Goal: Information Seeking & Learning: Learn about a topic

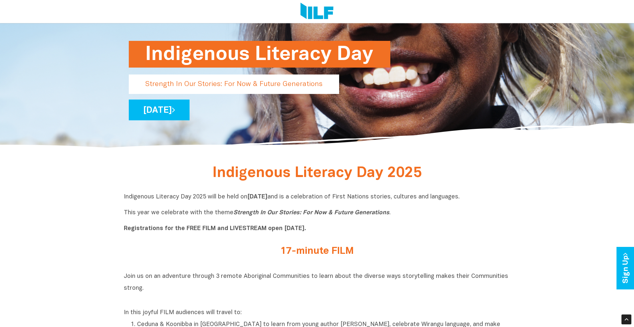
scroll to position [129, 0]
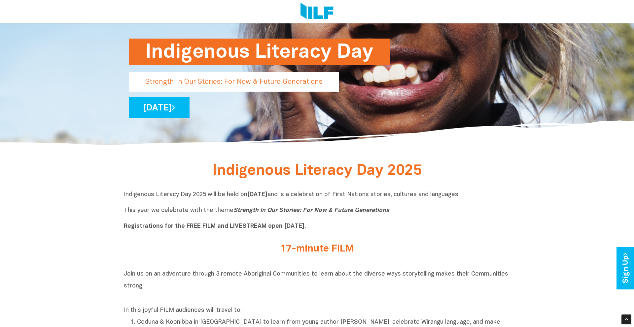
click at [150, 216] on p "Indigenous Literacy Day 2025 will be held [DATE][DATE] and is a celebration of …" at bounding box center [317, 211] width 386 height 40
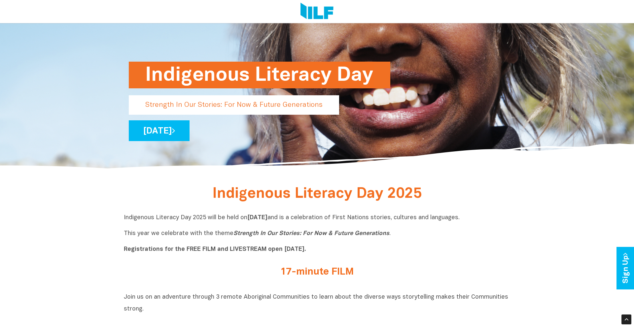
scroll to position [0, 0]
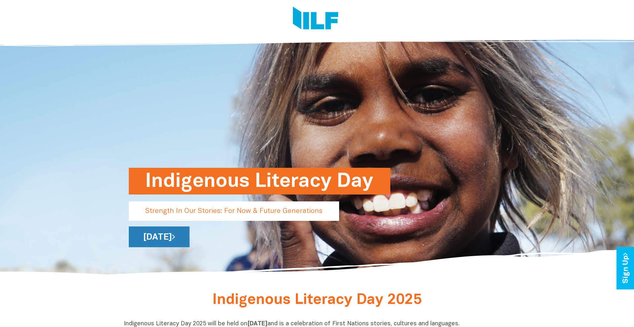
click at [189, 241] on link "[DATE]" at bounding box center [159, 237] width 61 height 21
click at [202, 212] on p "Strength In Our Stories: For Now & Future Generations" at bounding box center [234, 211] width 210 height 19
click at [220, 185] on h1 "Indigenous Literacy Day" at bounding box center [259, 181] width 228 height 27
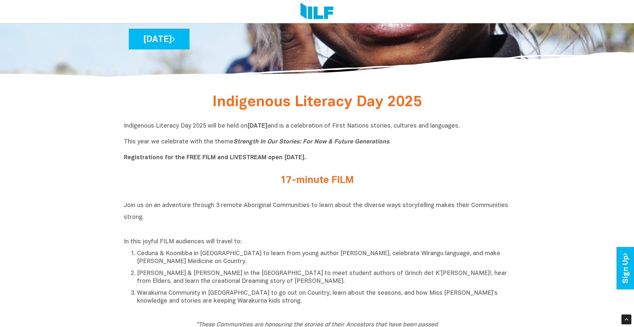
scroll to position [208, 0]
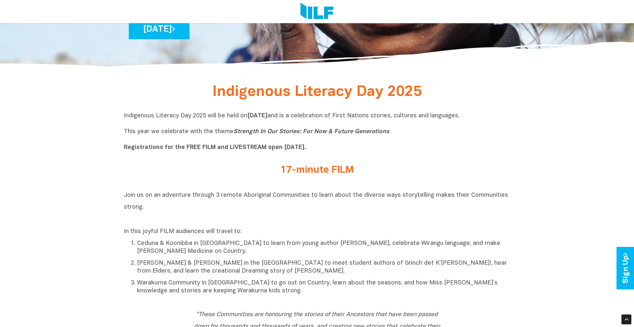
click at [307, 171] on h2 "17-minute FILM" at bounding box center [316, 170] width 247 height 11
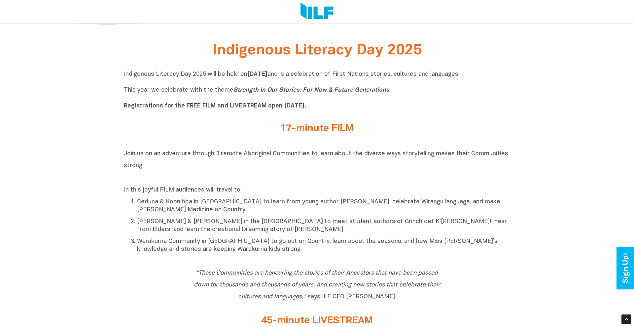
scroll to position [253, 0]
